Goal: Task Accomplishment & Management: Manage account settings

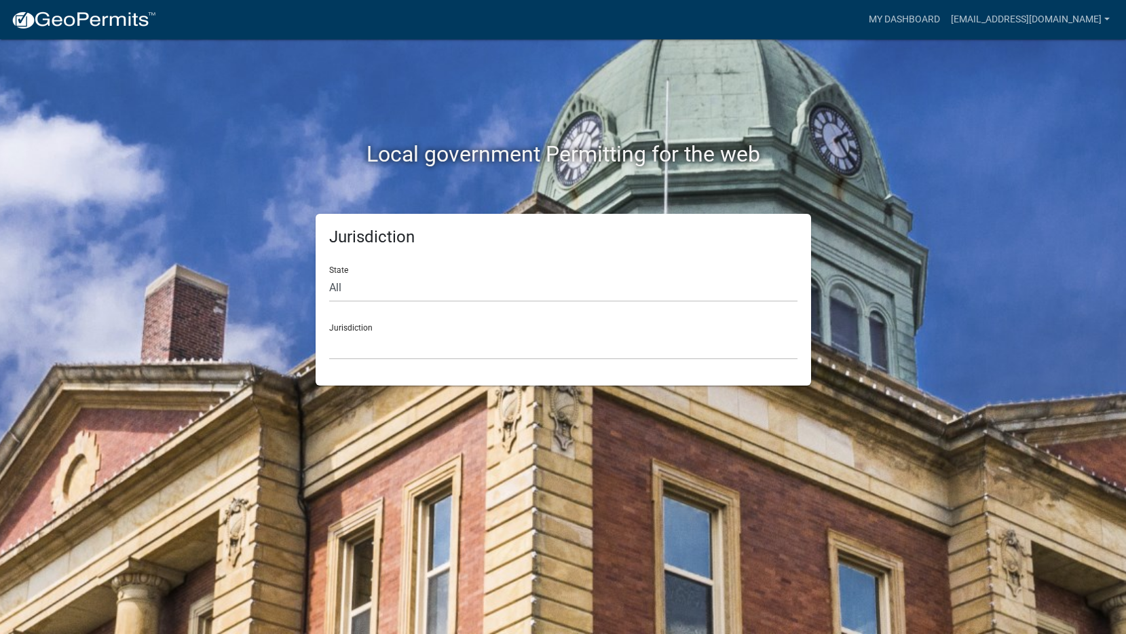
click at [404, 309] on form "State All [US_STATE] [US_STATE] [US_STATE] [US_STATE] [US_STATE] [US_STATE] [US…" at bounding box center [563, 307] width 468 height 105
click at [402, 335] on select "[GEOGRAPHIC_DATA], [US_STATE] [GEOGRAPHIC_DATA], [US_STATE][PERSON_NAME][GEOGRA…" at bounding box center [563, 346] width 468 height 28
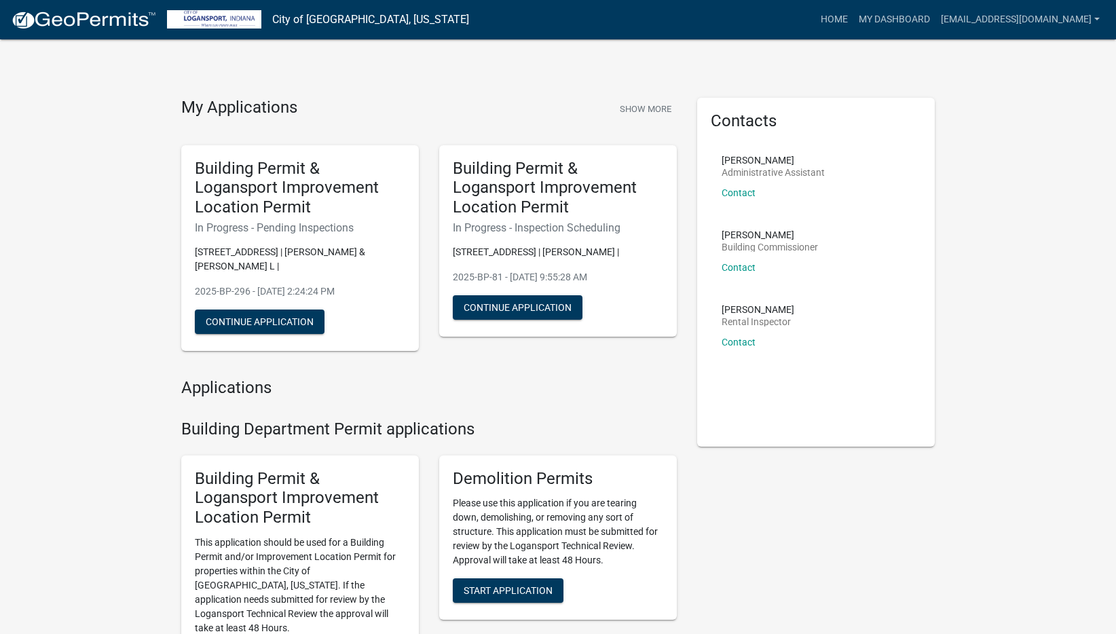
click at [195, 185] on h5 "Building Permit & Logansport Improvement Location Permit" at bounding box center [300, 188] width 210 height 58
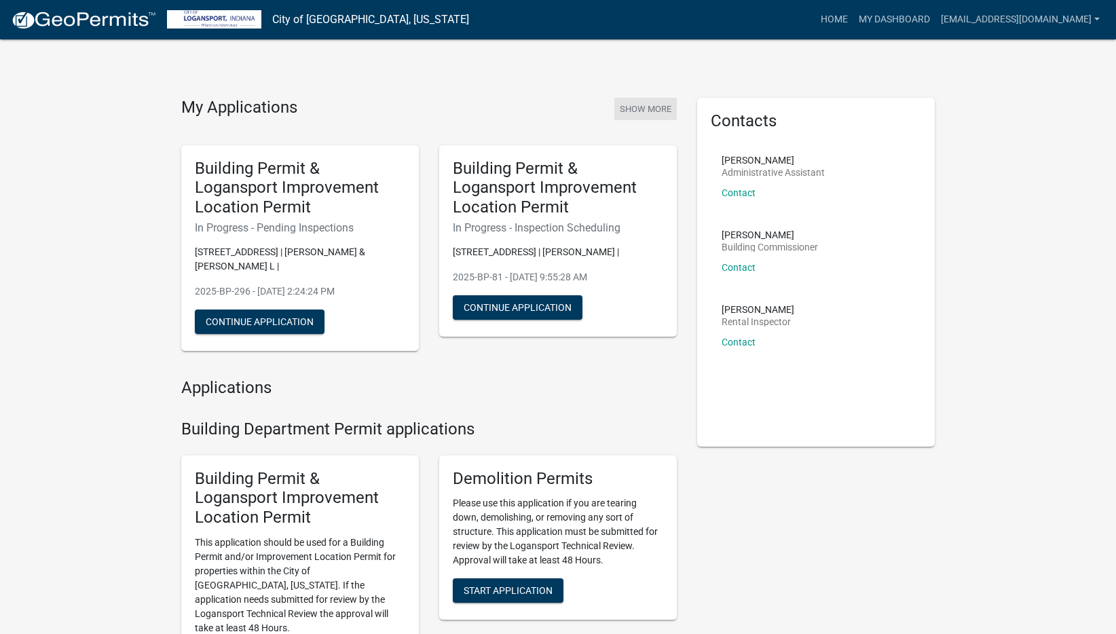
click at [641, 104] on button "Show More" at bounding box center [645, 109] width 62 height 22
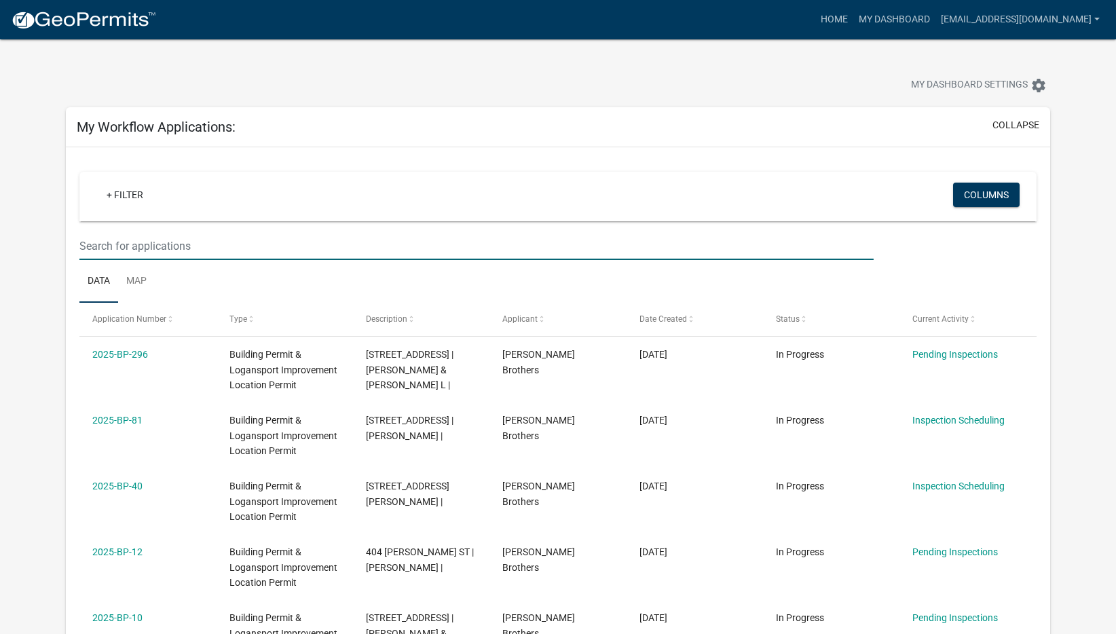
click at [346, 244] on input "text" at bounding box center [476, 246] width 794 height 28
paste input "2025-BP-175"
type input "2025-BP-175"
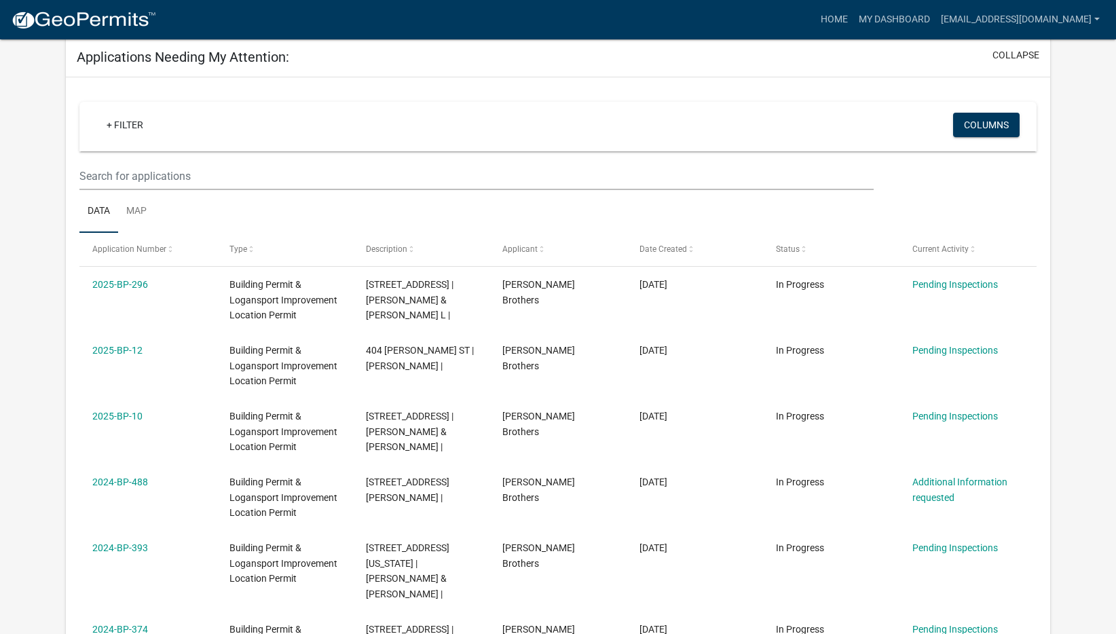
scroll to position [475, 0]
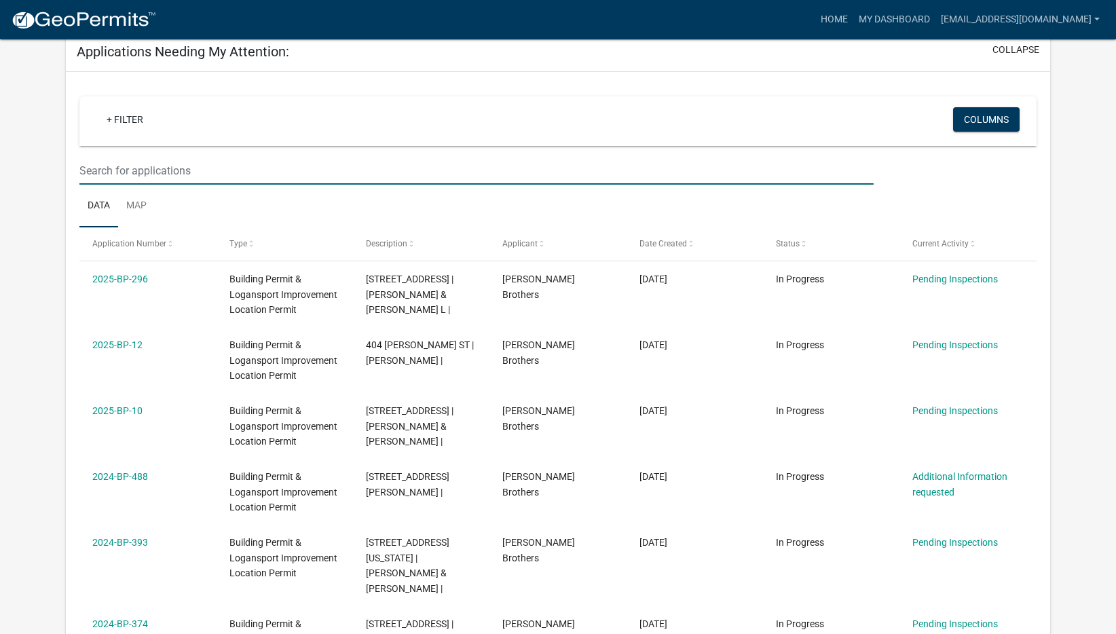
click at [320, 176] on input "text" at bounding box center [476, 171] width 794 height 28
paste input "2025-BP-175"
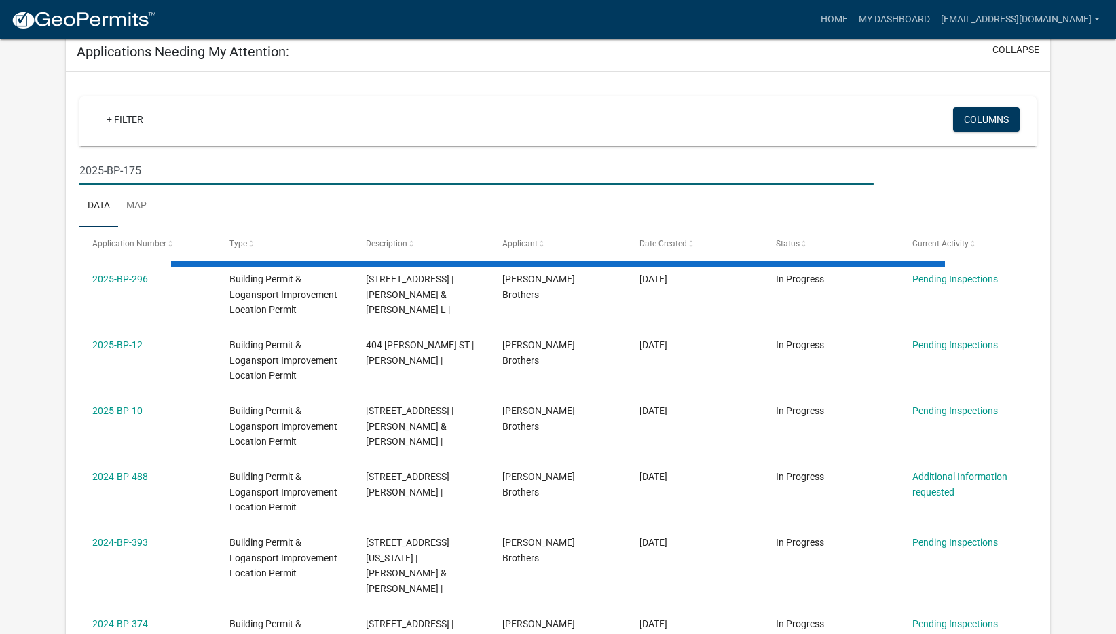
type input "2025-BP-175"
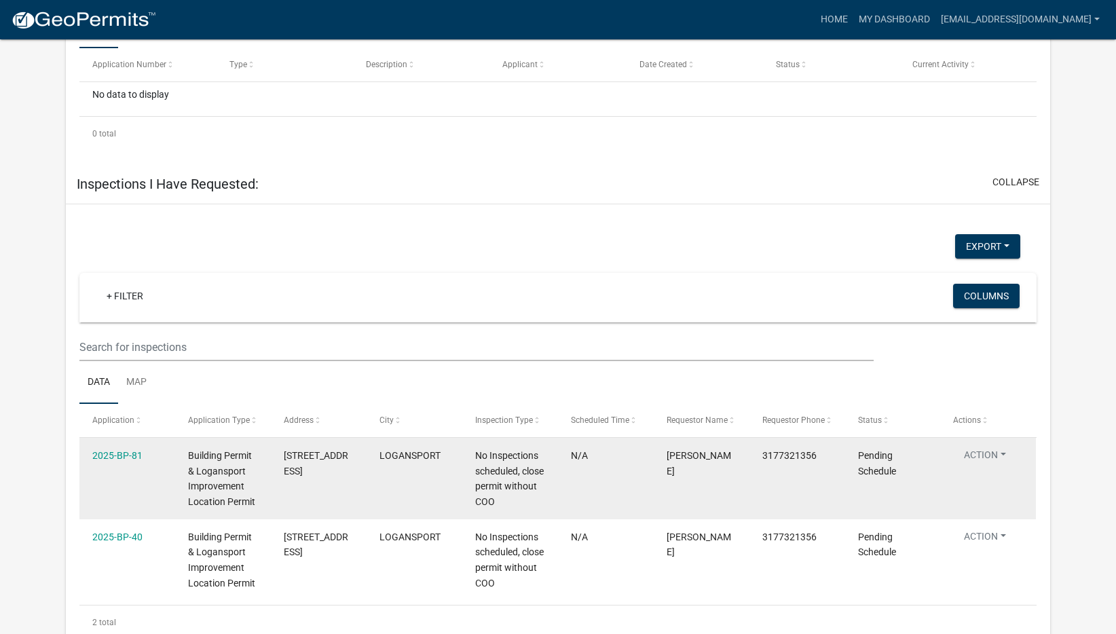
scroll to position [688, 0]
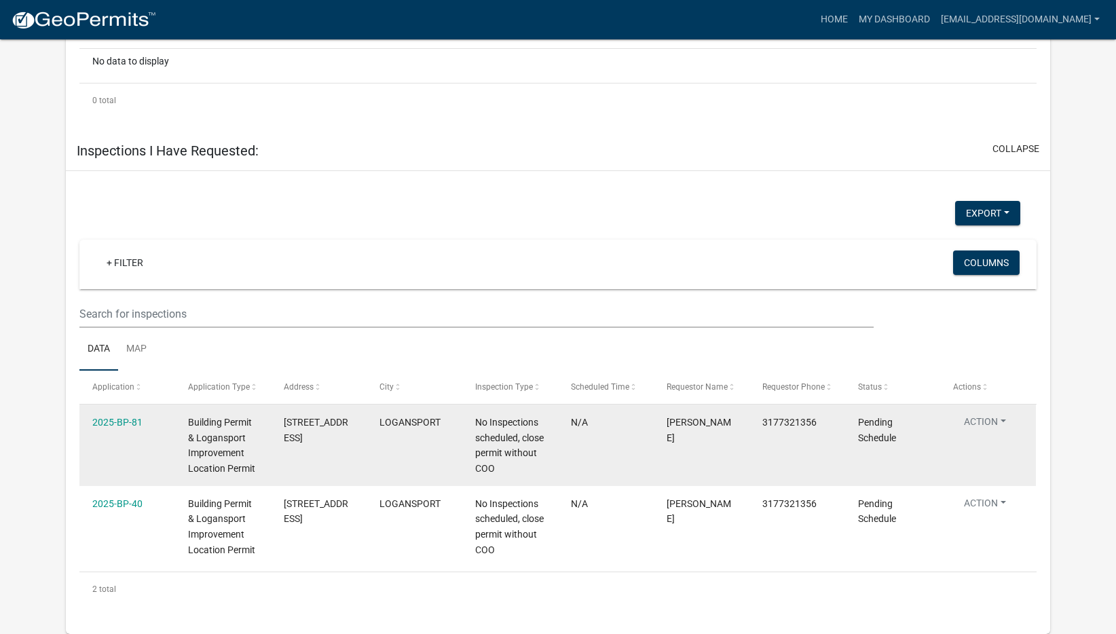
click at [1003, 428] on button "Action" at bounding box center [985, 425] width 64 height 20
click at [400, 432] on datatable-body-cell "LOGANSPORT" at bounding box center [415, 445] width 96 height 81
click at [507, 461] on div "No Inspections scheduled, close permit without COO" at bounding box center [510, 446] width 70 height 62
drag, startPoint x: 527, startPoint y: 474, endPoint x: 512, endPoint y: 476, distance: 15.7
click at [512, 476] on div "No Inspections scheduled, close permit without COO" at bounding box center [510, 446] width 70 height 62
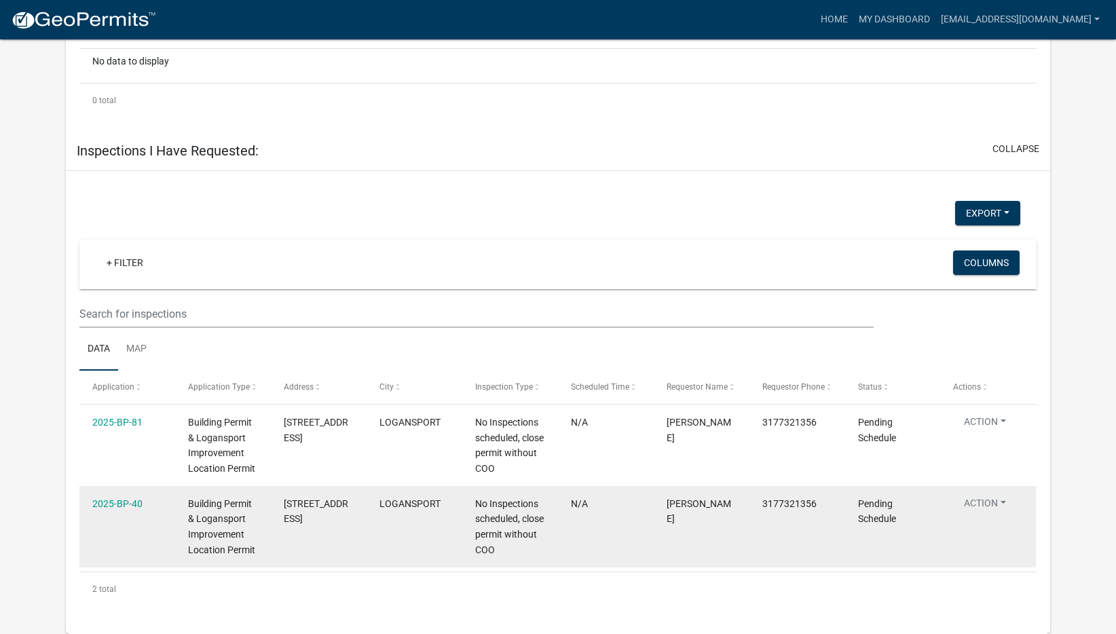
drag, startPoint x: 512, startPoint y: 476, endPoint x: 551, endPoint y: 558, distance: 90.8
click at [552, 558] on datatable-body-cell "No Inspections scheduled, close permit without COO" at bounding box center [510, 526] width 96 height 81
drag, startPoint x: 535, startPoint y: 547, endPoint x: 508, endPoint y: 551, distance: 26.7
click at [508, 551] on div "No Inspections scheduled, close permit without COO" at bounding box center [510, 527] width 70 height 62
click at [508, 551] on span "No Inspections scheduled, close permit without COO" at bounding box center [509, 526] width 69 height 57
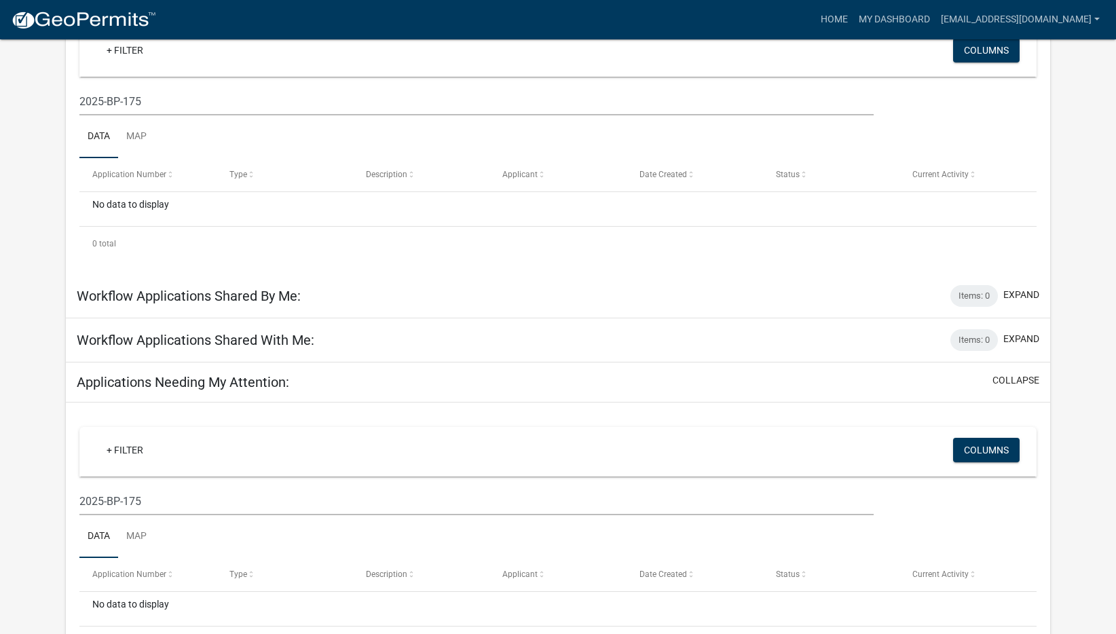
scroll to position [0, 0]
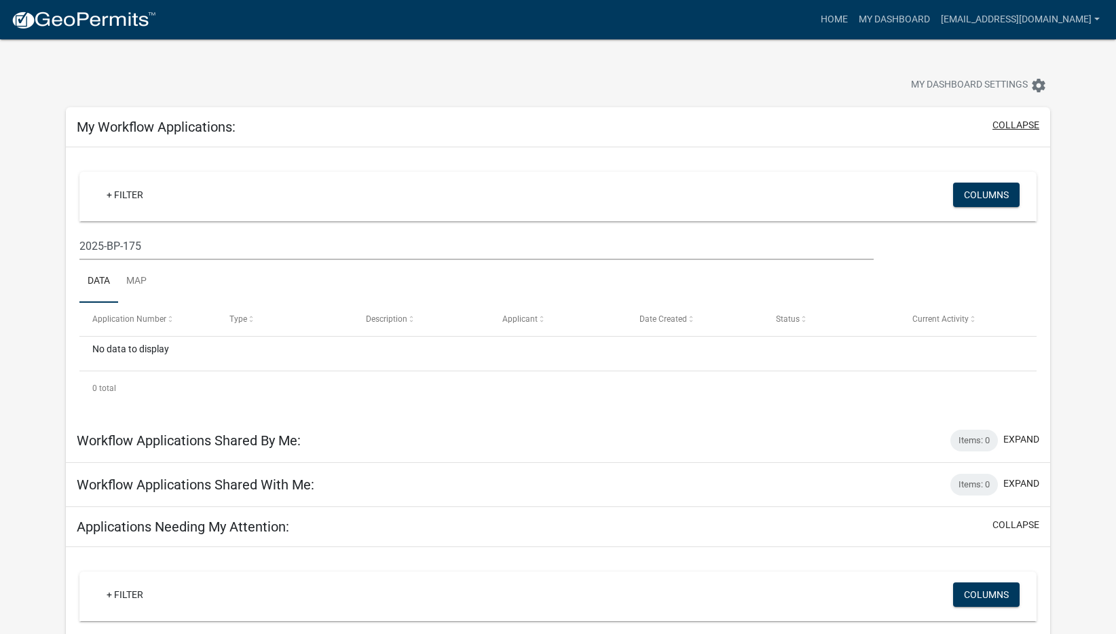
click at [1019, 126] on button "collapse" at bounding box center [1015, 125] width 47 height 14
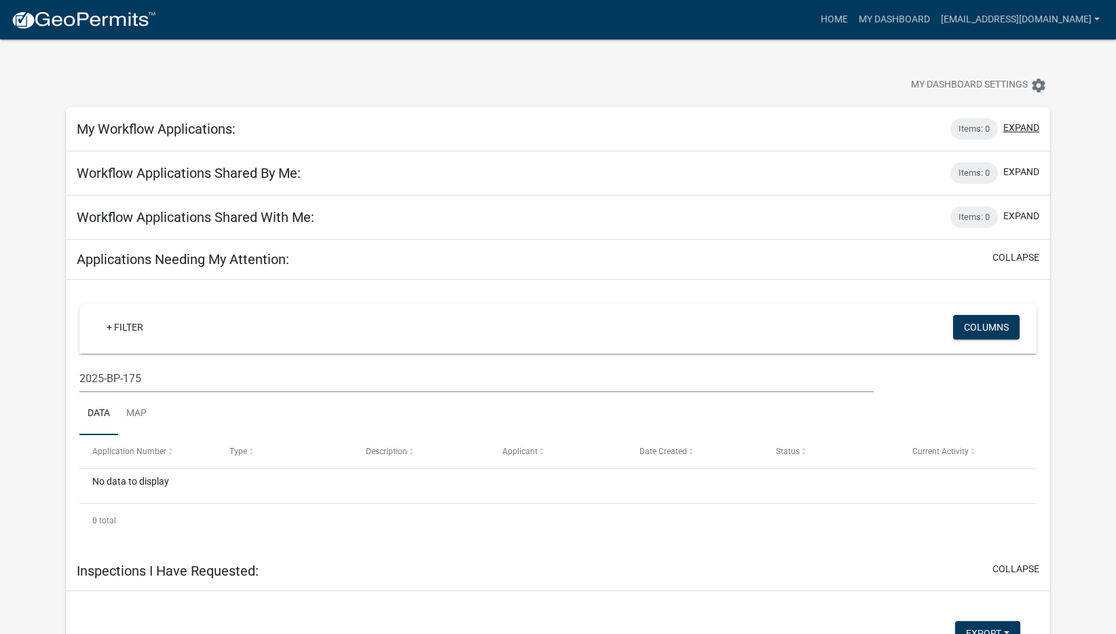
click at [1018, 126] on button "expand" at bounding box center [1021, 128] width 36 height 14
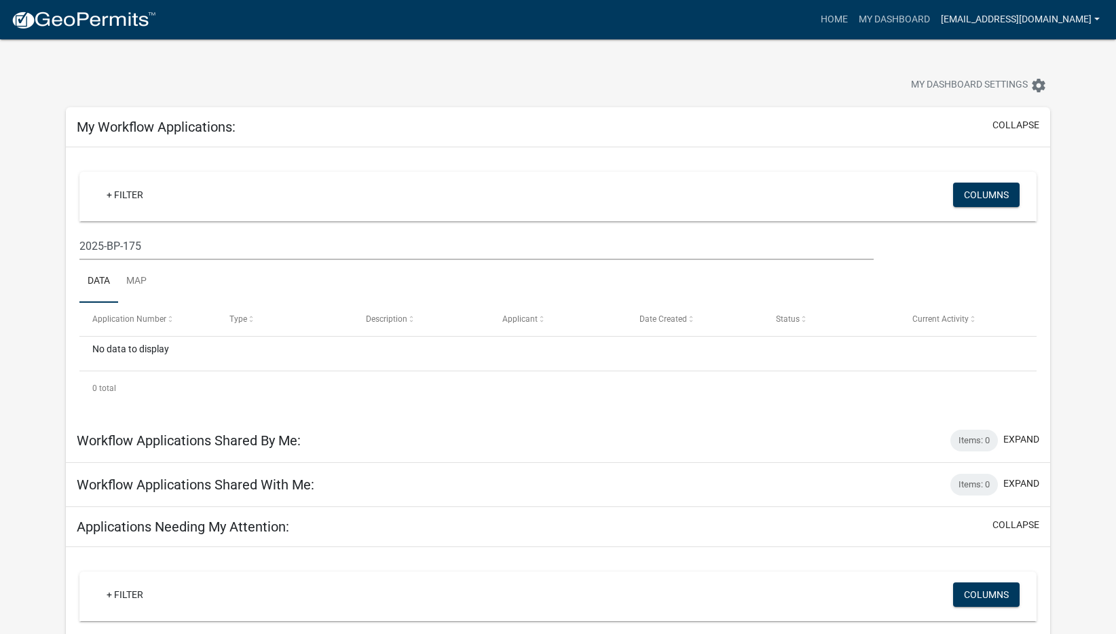
click at [1075, 17] on link "[EMAIL_ADDRESS][DOMAIN_NAME]" at bounding box center [1020, 20] width 170 height 26
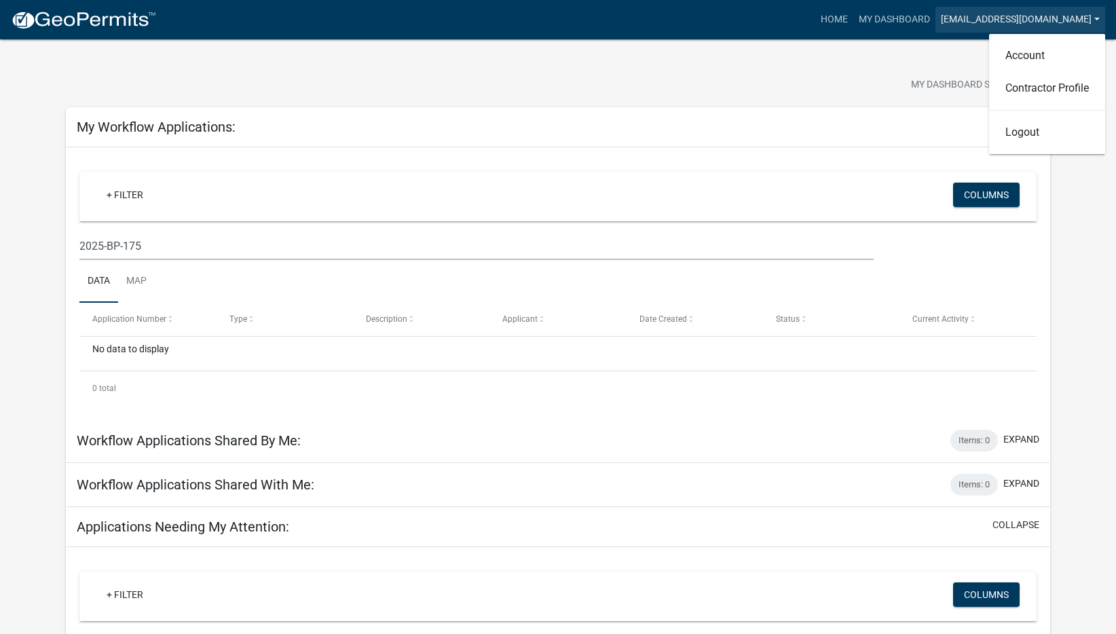
click at [1075, 17] on link "[EMAIL_ADDRESS][DOMAIN_NAME]" at bounding box center [1020, 20] width 170 height 26
click at [650, 109] on div "My Workflow Applications: collapse" at bounding box center [558, 127] width 984 height 40
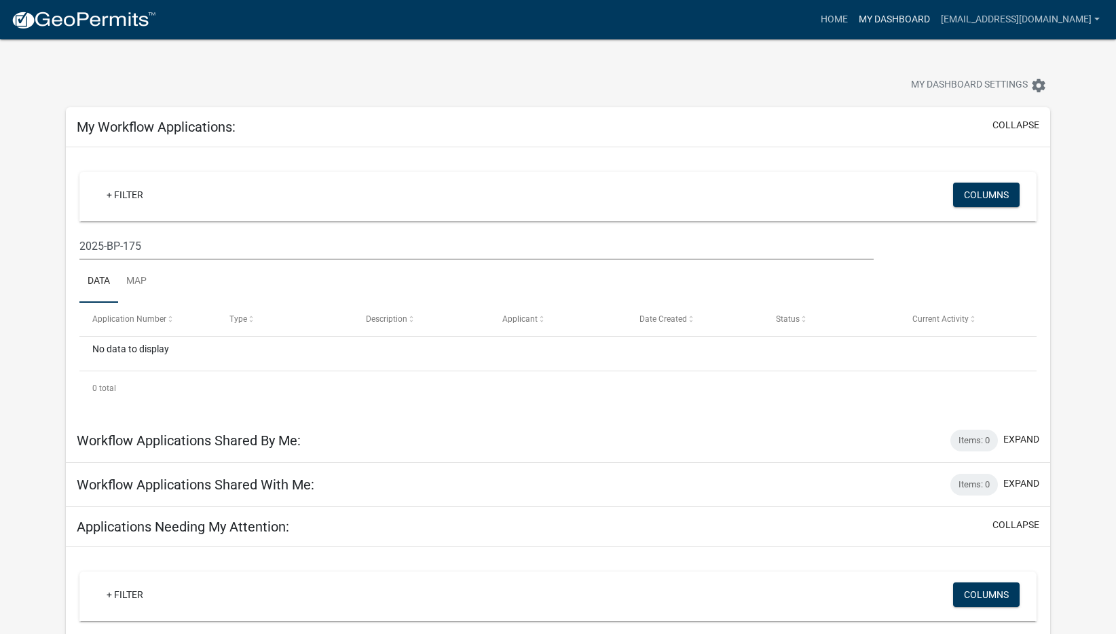
click at [899, 19] on link "My Dashboard" at bounding box center [894, 20] width 82 height 26
click at [1020, 83] on span "My Dashboard Settings" at bounding box center [969, 85] width 117 height 16
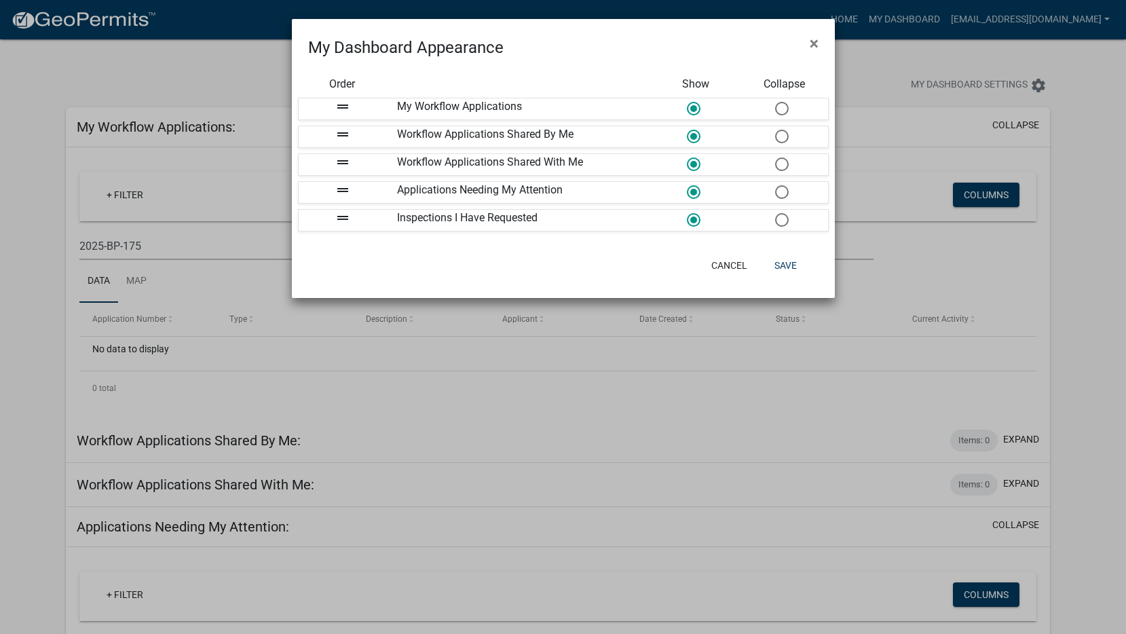
click at [780, 136] on span at bounding box center [782, 136] width 29 height 29
click at [775, 130] on input "radio" at bounding box center [775, 130] width 0 height 0
click at [779, 167] on span at bounding box center [782, 164] width 29 height 29
click at [775, 157] on input "radio" at bounding box center [775, 157] width 0 height 0
click at [790, 265] on button "Save" at bounding box center [786, 265] width 44 height 24
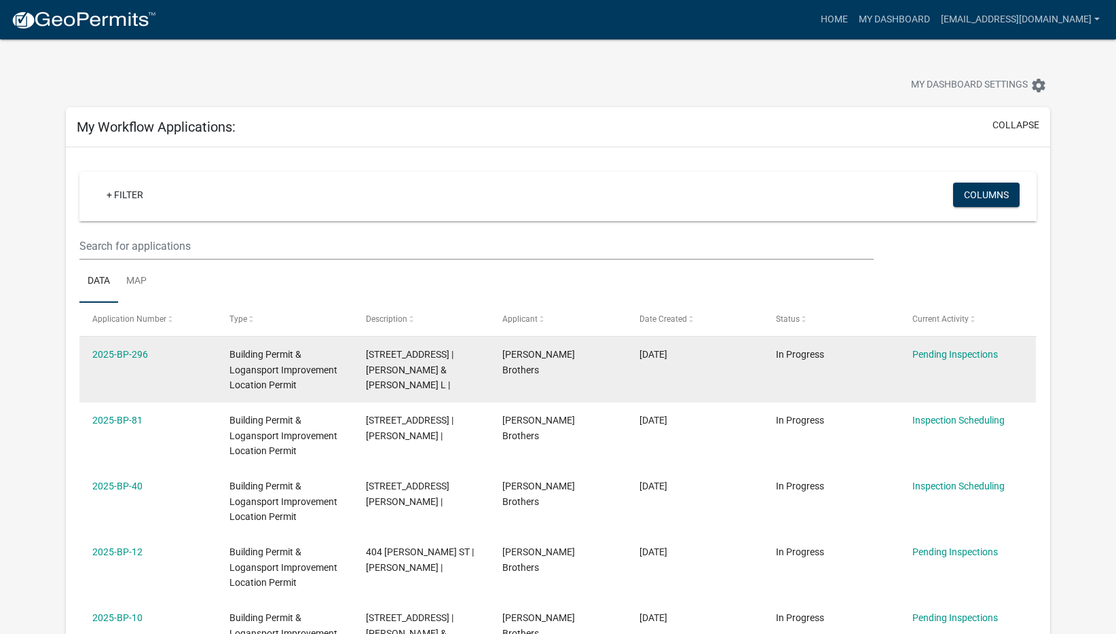
drag, startPoint x: 847, startPoint y: 324, endPoint x: 891, endPoint y: 394, distance: 82.7
click at [899, 394] on datatable-body-cell "Pending Inspections" at bounding box center [967, 370] width 136 height 66
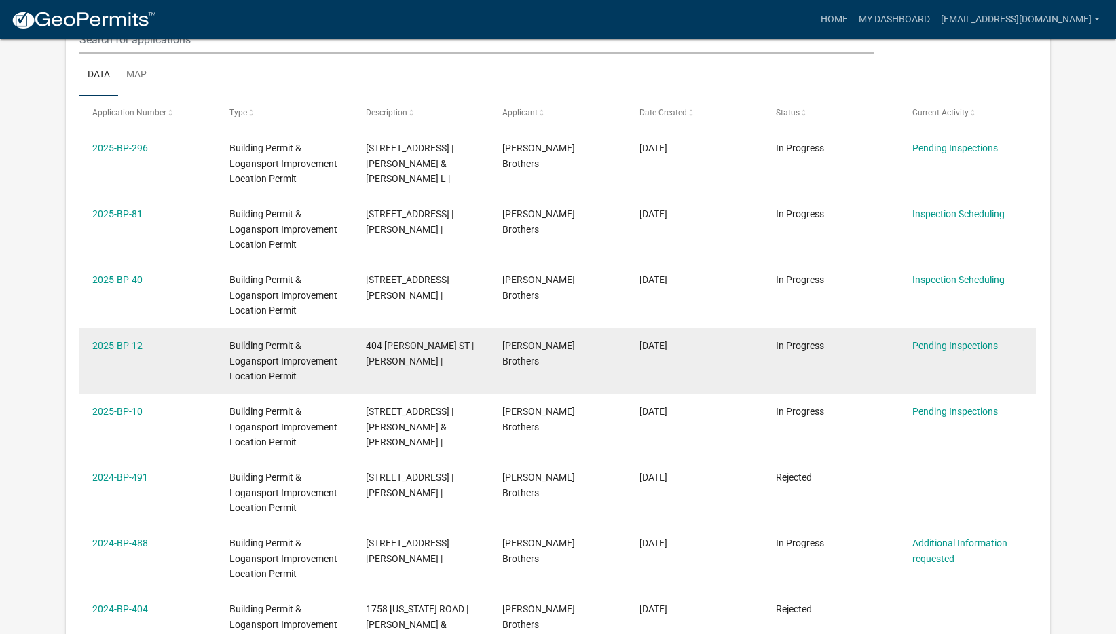
scroll to position [204, 0]
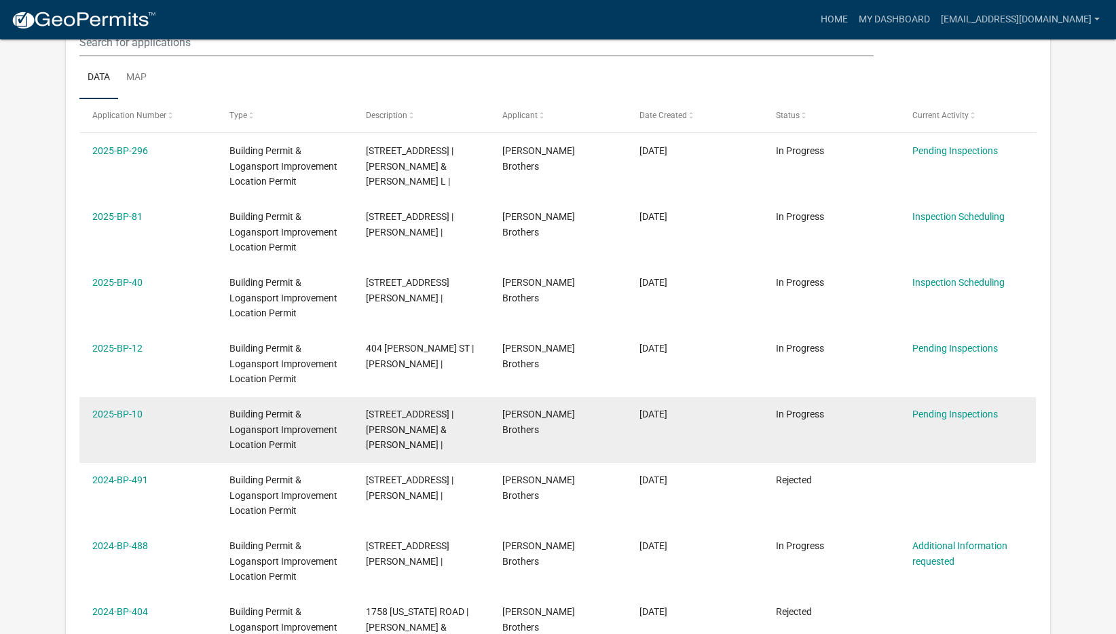
click at [667, 416] on span "[DATE]" at bounding box center [653, 414] width 28 height 11
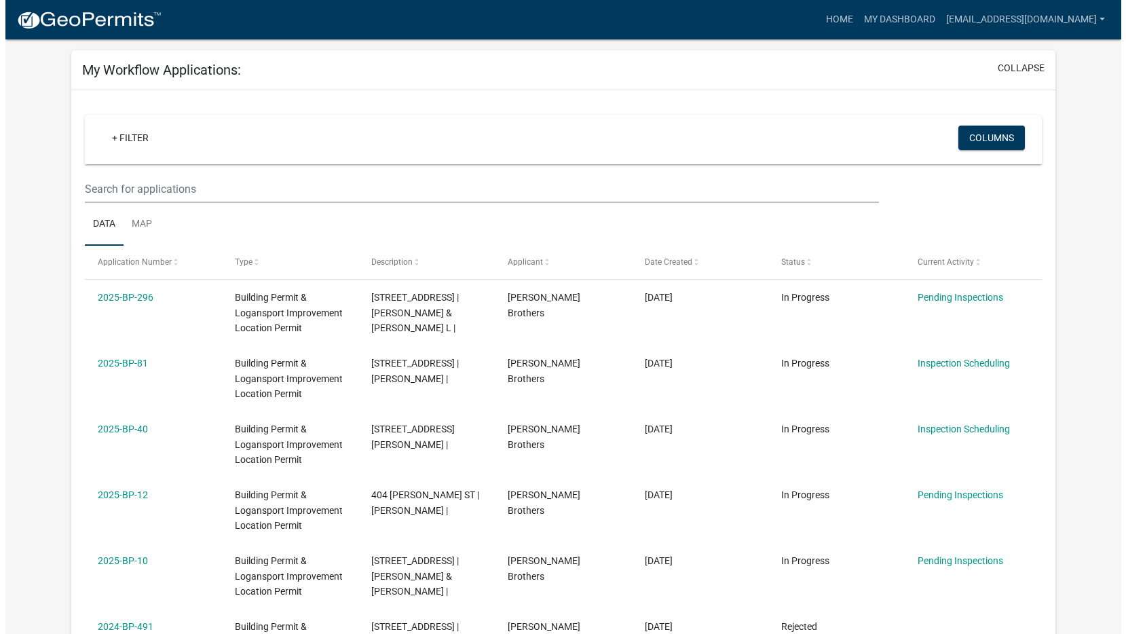
scroll to position [0, 0]
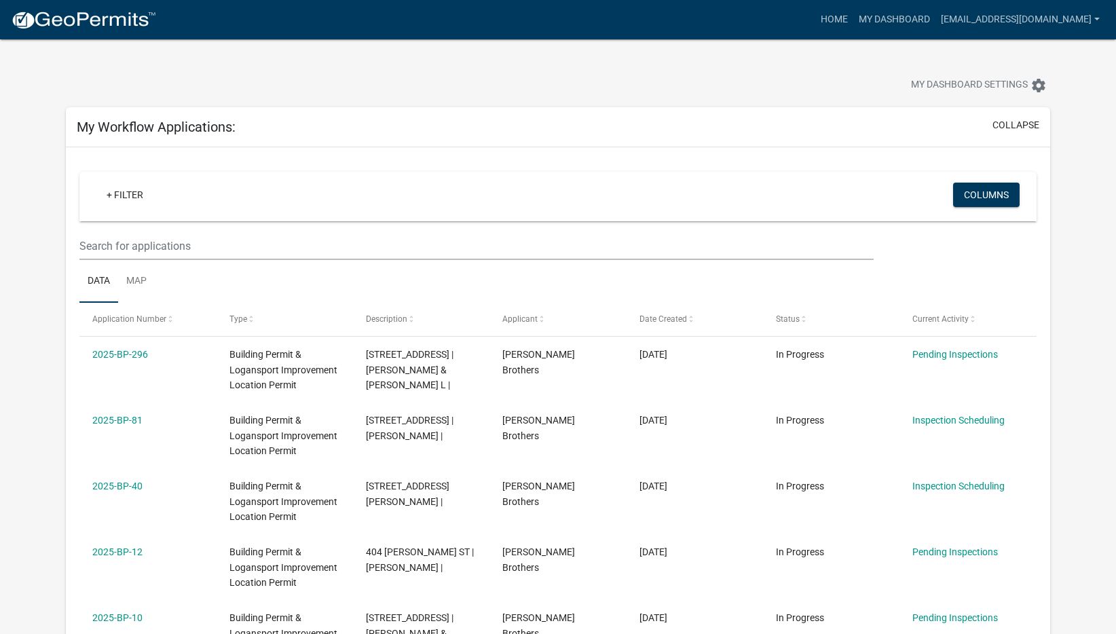
click at [1014, 3] on nav "more_horiz Home My Dashboard [EMAIL_ADDRESS][DOMAIN_NAME] Account Contractor Pr…" at bounding box center [558, 19] width 1116 height 39
click at [1016, 9] on link "[EMAIL_ADDRESS][DOMAIN_NAME]" at bounding box center [1020, 20] width 170 height 26
click at [1024, 136] on link "Logout" at bounding box center [1047, 132] width 116 height 33
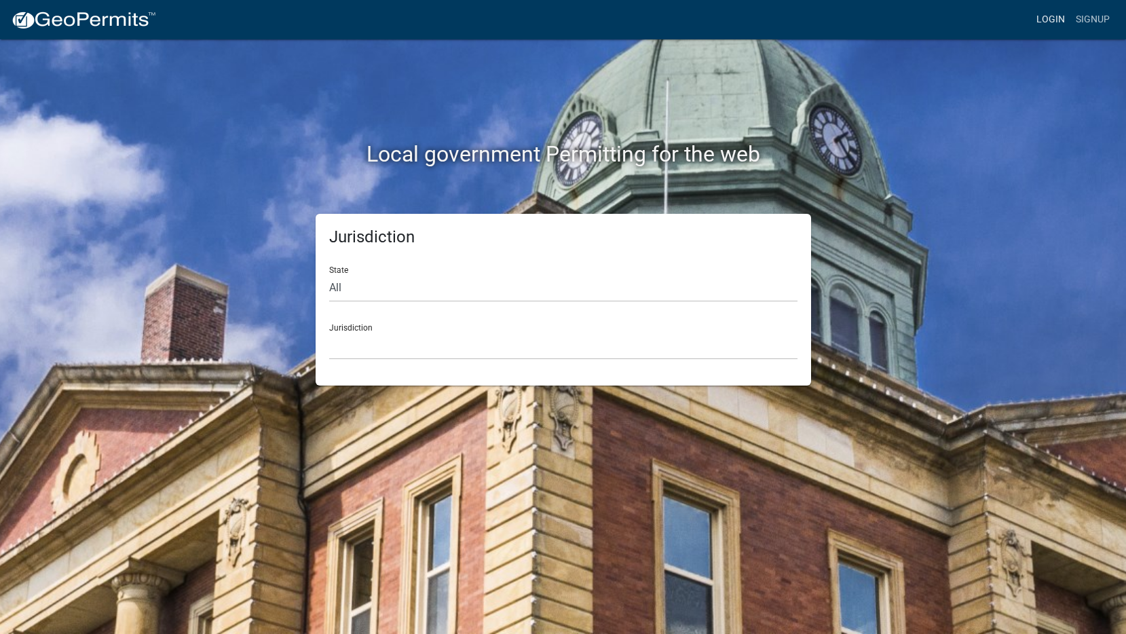
click at [1043, 24] on link "Login" at bounding box center [1050, 20] width 39 height 26
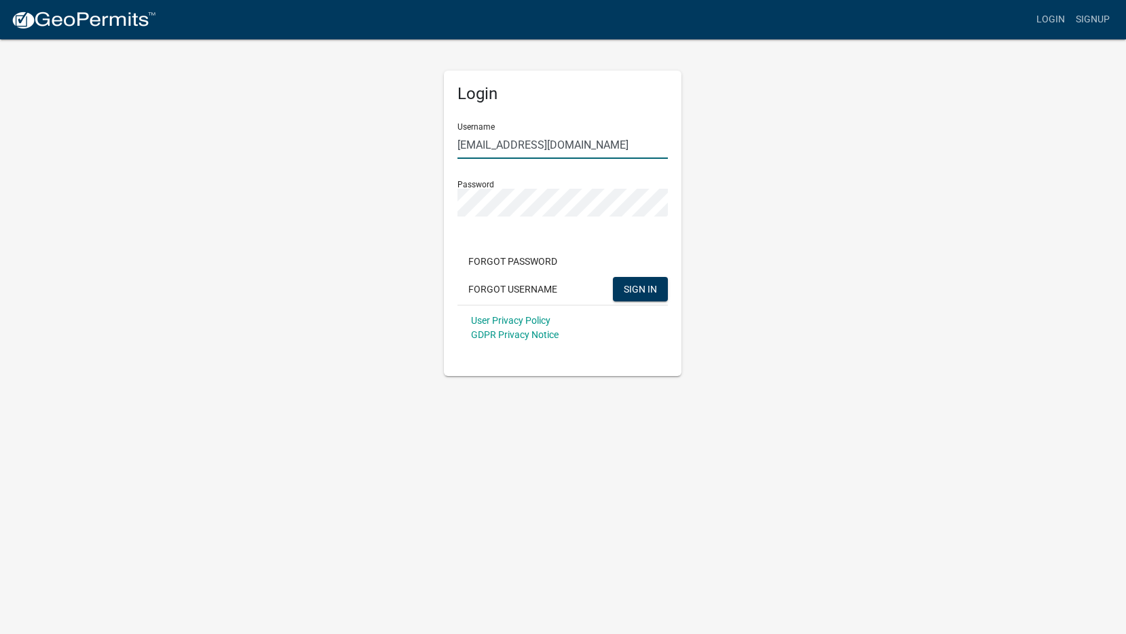
click at [533, 134] on input "[EMAIL_ADDRESS][DOMAIN_NAME]" at bounding box center [563, 145] width 210 height 28
type input "pbrothers"
click at [652, 285] on span "SIGN IN" at bounding box center [640, 288] width 33 height 11
